Goal: Browse casually: Explore the website without a specific task or goal

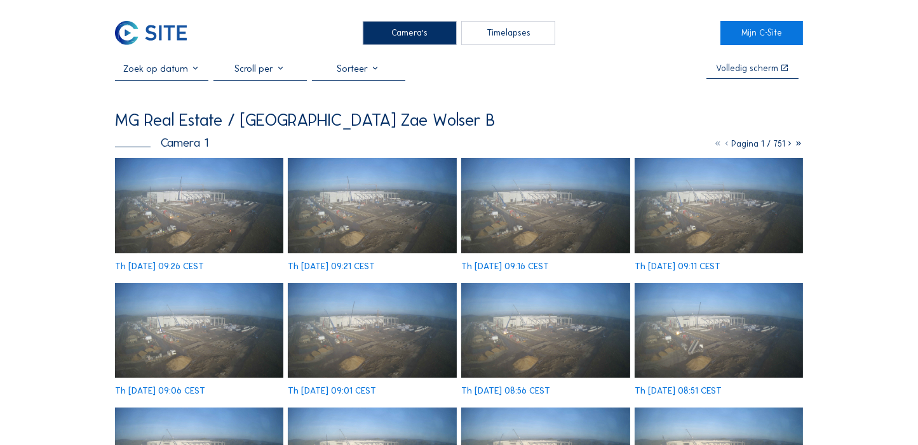
click at [156, 199] on img at bounding box center [199, 205] width 168 height 95
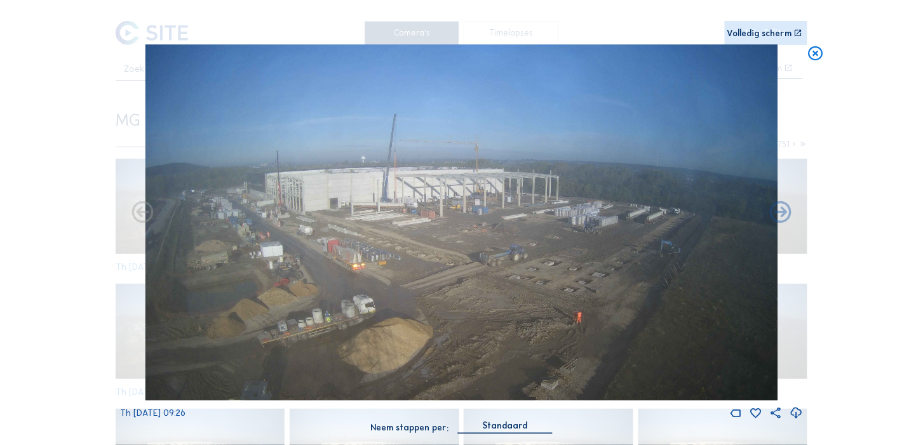
click at [879, 309] on div "Scroll om door de tijd te reizen | Druk op de 'Alt'-knop + scroll om te Zoomen …" at bounding box center [461, 222] width 923 height 445
click at [812, 48] on icon at bounding box center [815, 53] width 17 height 18
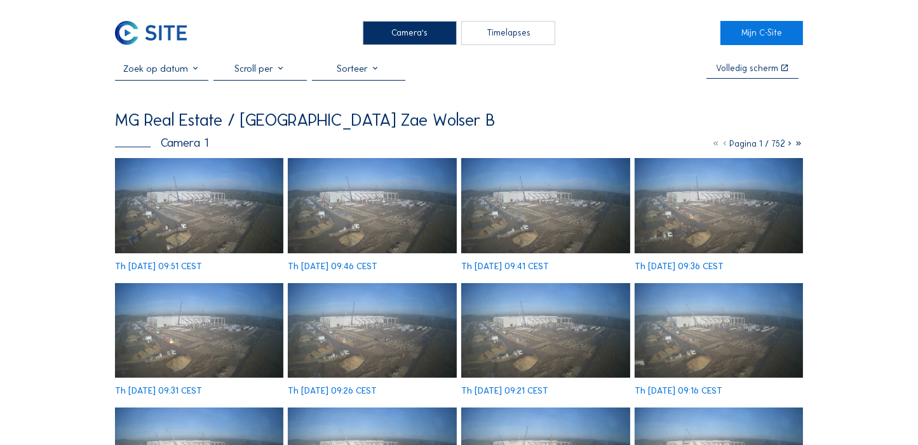
click at [165, 192] on img at bounding box center [199, 205] width 168 height 95
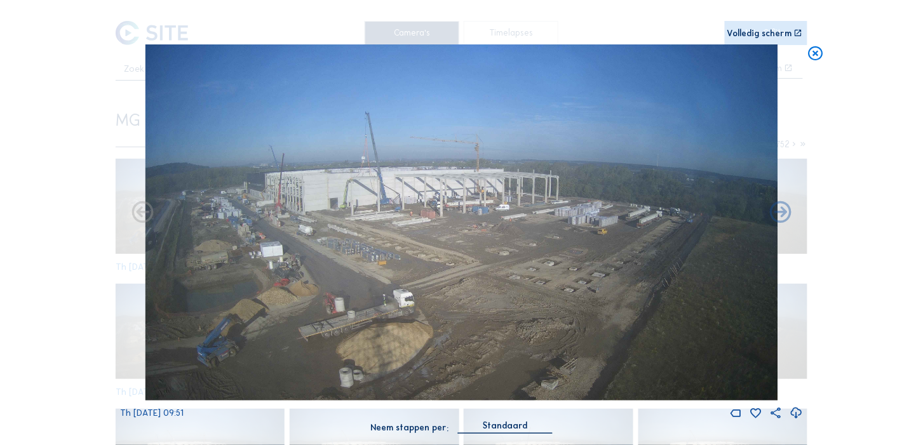
click at [792, 412] on icon at bounding box center [796, 413] width 13 height 15
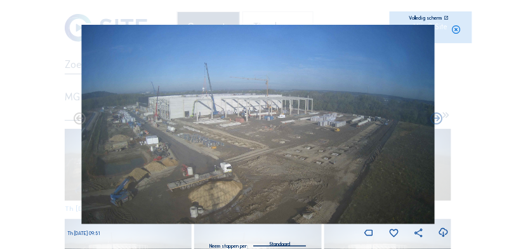
click at [459, 34] on icon at bounding box center [457, 30] width 10 height 10
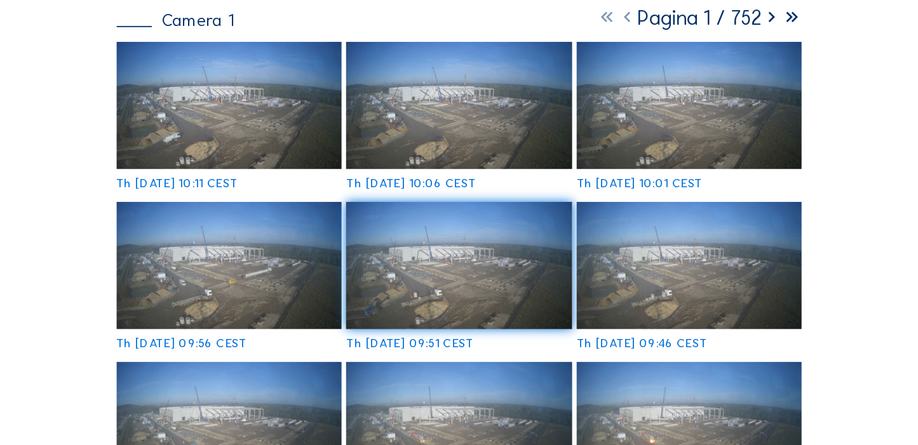
scroll to position [100, 0]
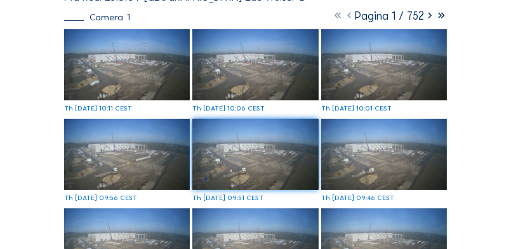
click at [121, 66] on img at bounding box center [127, 64] width 126 height 71
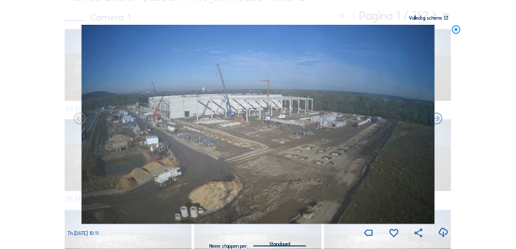
click at [442, 238] on icon at bounding box center [444, 232] width 11 height 13
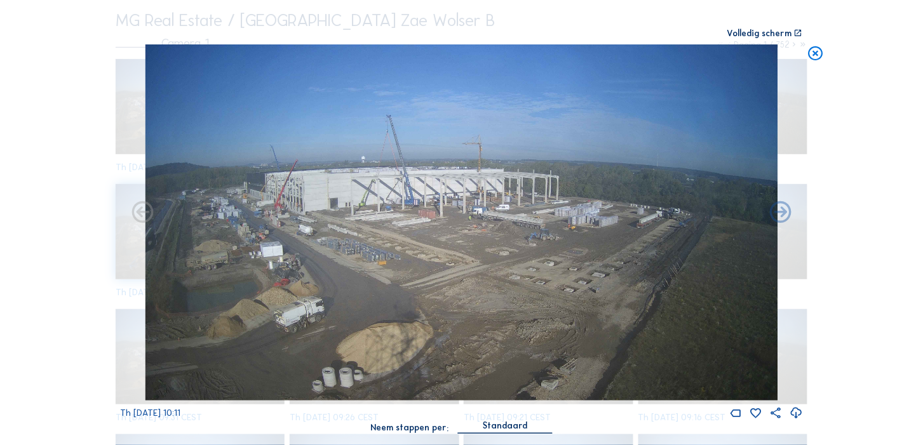
click at [816, 49] on icon at bounding box center [815, 53] width 17 height 18
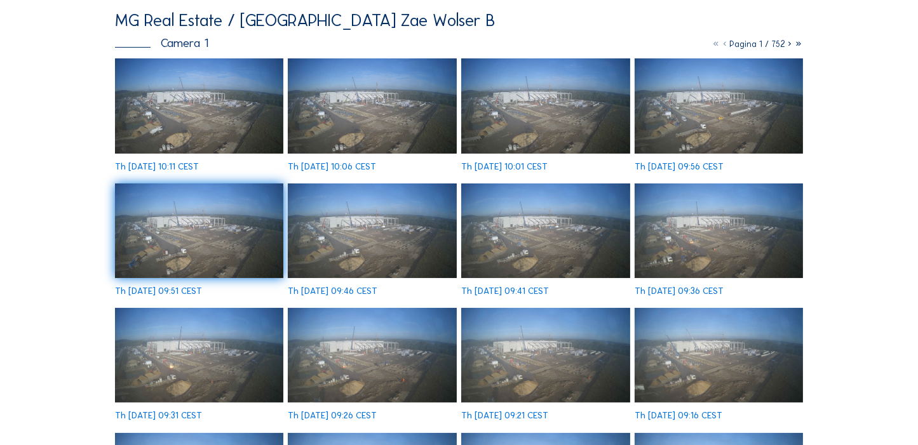
scroll to position [0, 0]
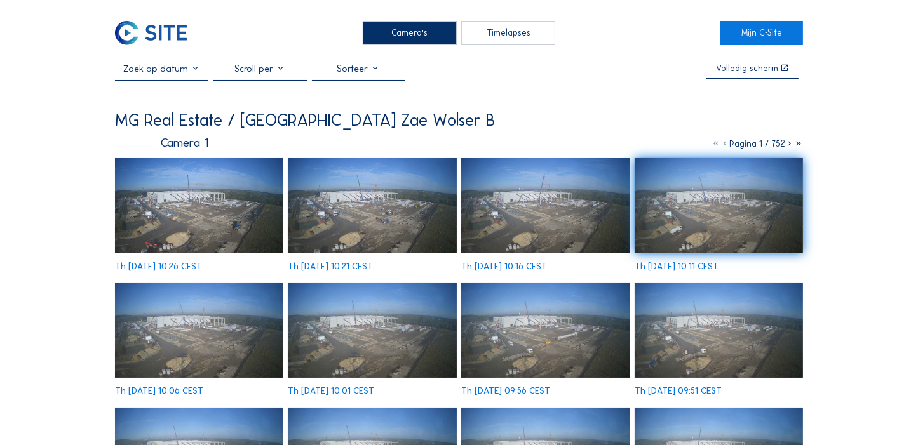
click at [211, 228] on img at bounding box center [199, 205] width 168 height 95
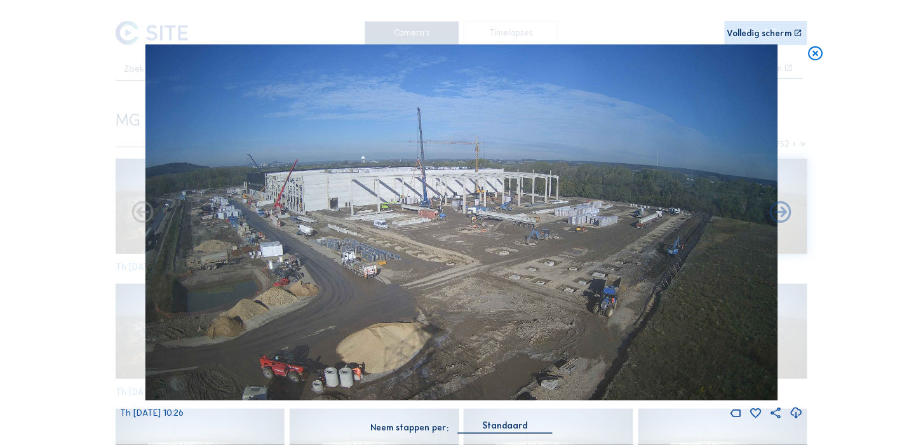
click at [794, 411] on icon at bounding box center [796, 413] width 13 height 15
click at [820, 55] on icon at bounding box center [815, 53] width 17 height 18
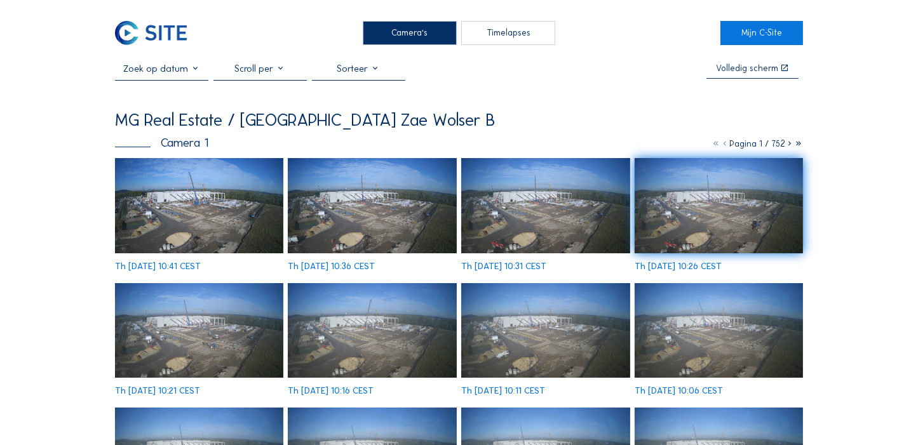
click at [179, 199] on img at bounding box center [199, 205] width 168 height 95
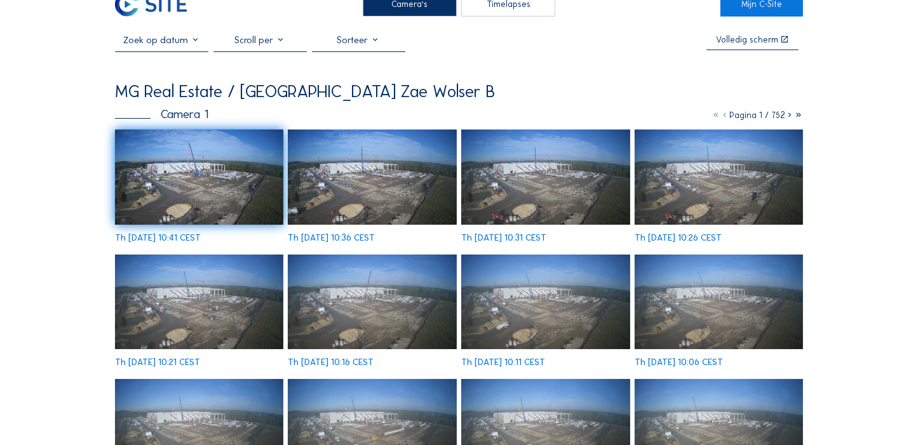
scroll to position [32, 0]
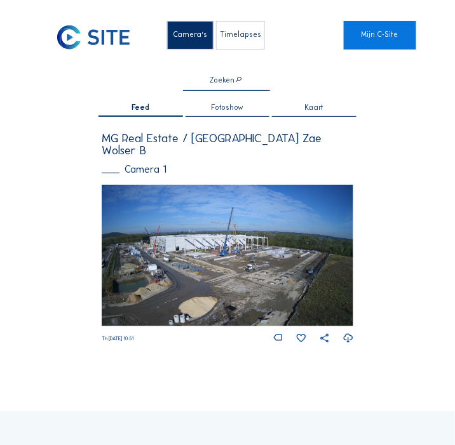
click at [140, 237] on img at bounding box center [228, 256] width 252 height 142
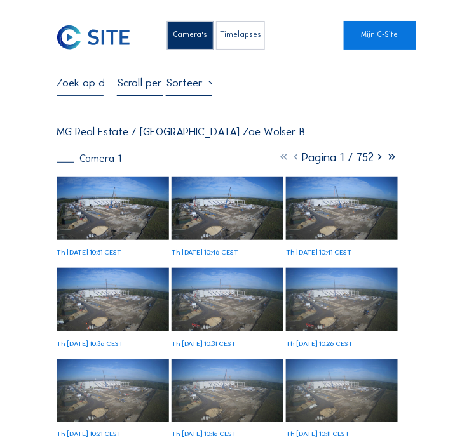
click at [97, 213] on img at bounding box center [113, 208] width 112 height 63
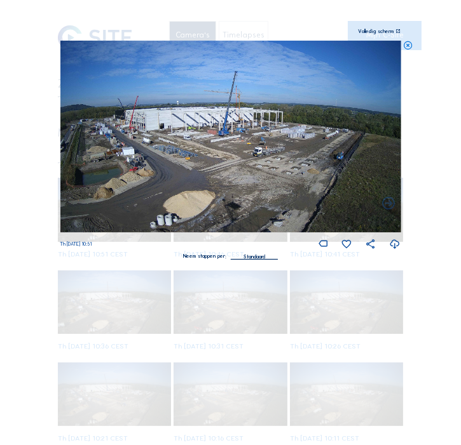
click at [393, 246] on icon at bounding box center [394, 245] width 11 height 14
click at [408, 46] on icon at bounding box center [408, 46] width 10 height 10
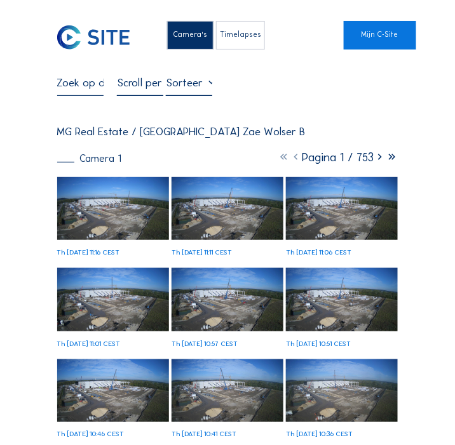
click at [112, 204] on img at bounding box center [113, 208] width 112 height 63
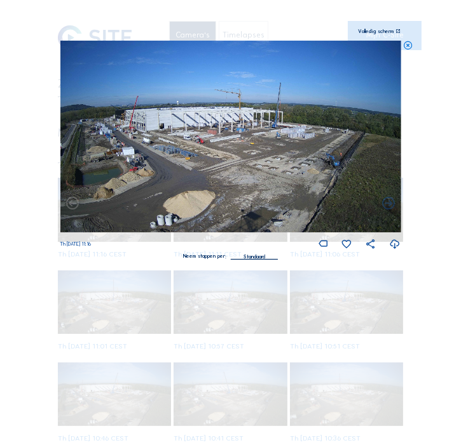
click at [394, 244] on icon at bounding box center [394, 245] width 11 height 14
click at [408, 46] on icon at bounding box center [408, 46] width 10 height 10
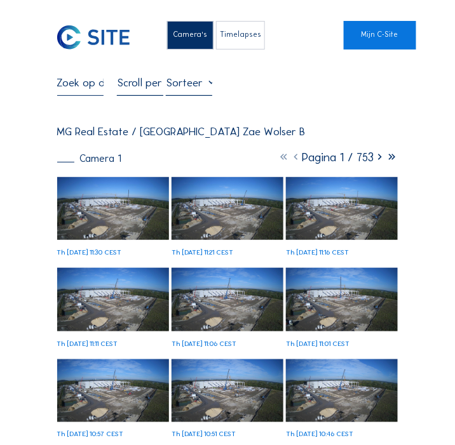
click at [118, 206] on img at bounding box center [113, 208] width 112 height 63
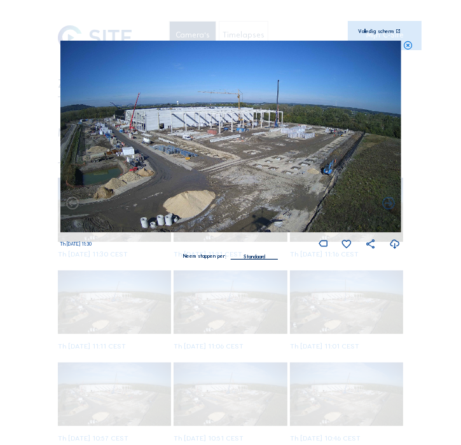
click at [394, 245] on icon at bounding box center [394, 245] width 11 height 14
click at [408, 47] on icon at bounding box center [408, 46] width 10 height 10
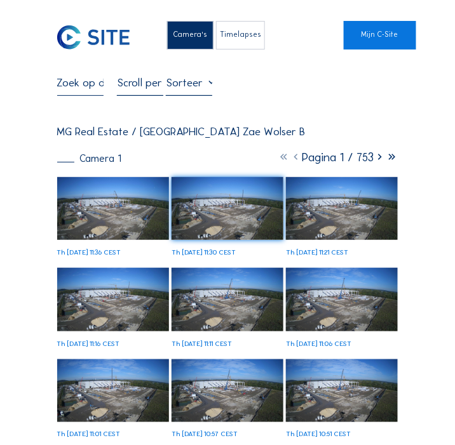
click at [118, 218] on img at bounding box center [113, 208] width 112 height 63
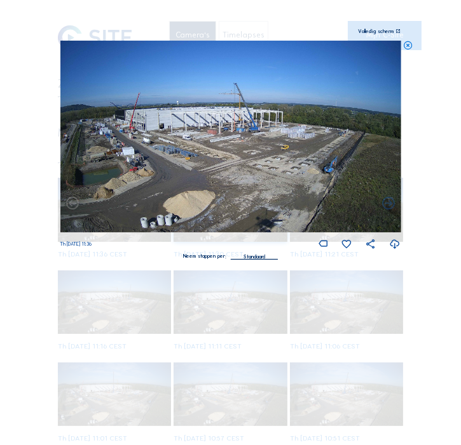
click at [394, 245] on icon at bounding box center [394, 245] width 11 height 14
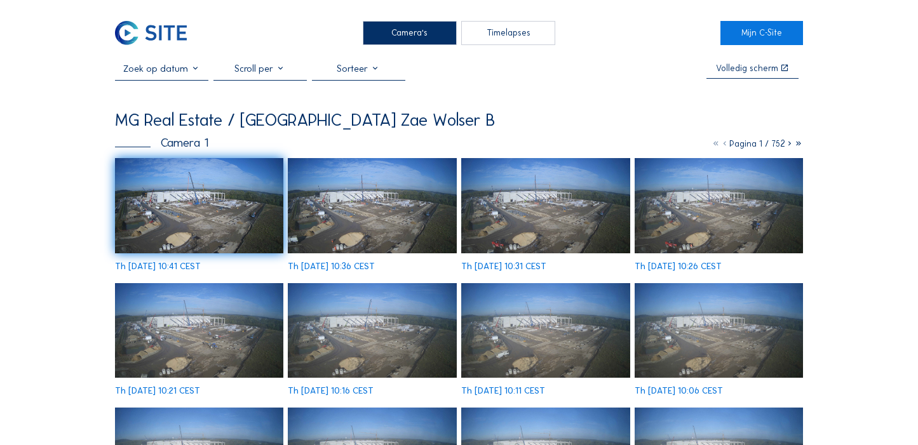
scroll to position [32, 0]
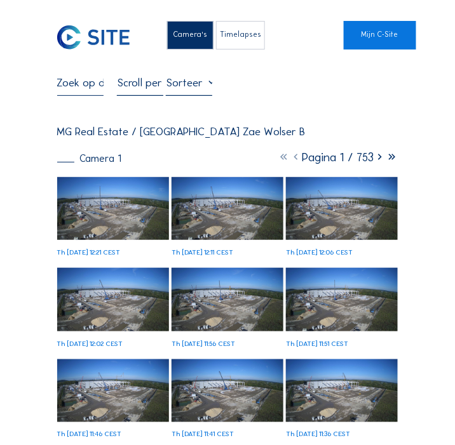
click at [121, 198] on img at bounding box center [113, 208] width 112 height 63
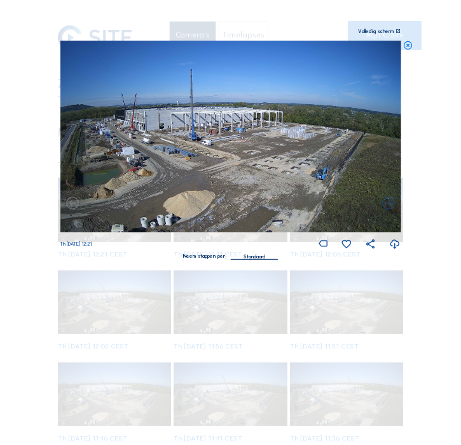
click at [395, 246] on icon at bounding box center [394, 245] width 11 height 14
click at [410, 48] on icon at bounding box center [408, 46] width 10 height 10
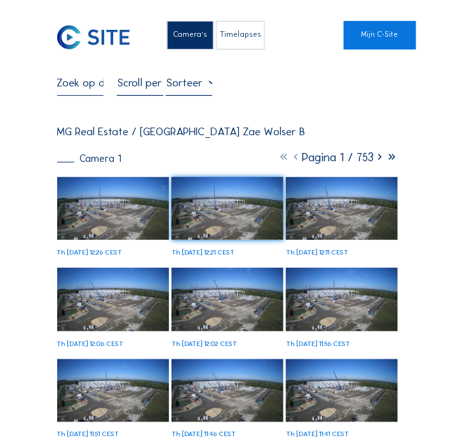
click at [119, 206] on img at bounding box center [113, 208] width 112 height 63
